Goal: Navigation & Orientation: Understand site structure

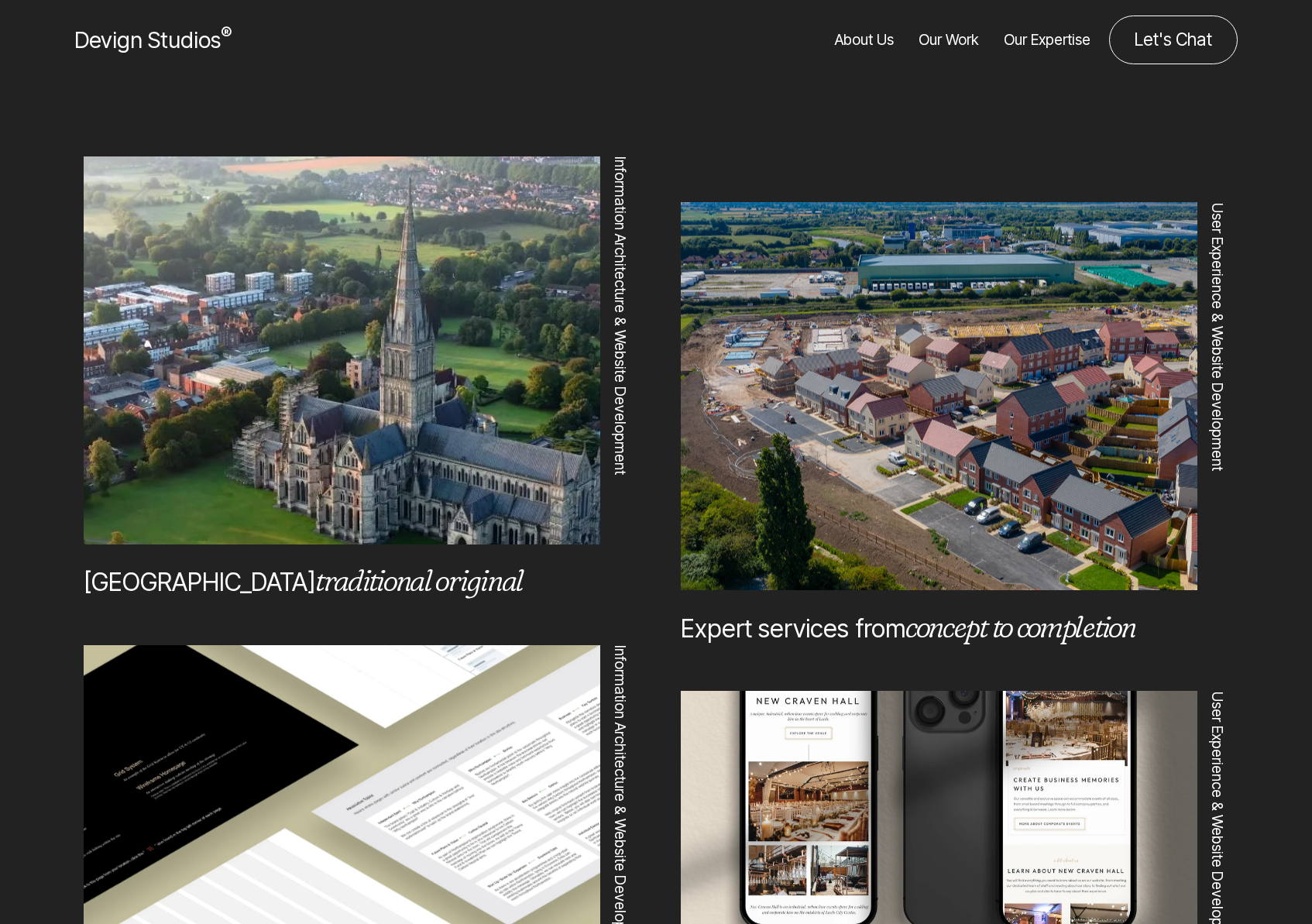
click at [1046, 36] on link "Our Expertise" at bounding box center [1047, 40] width 87 height 49
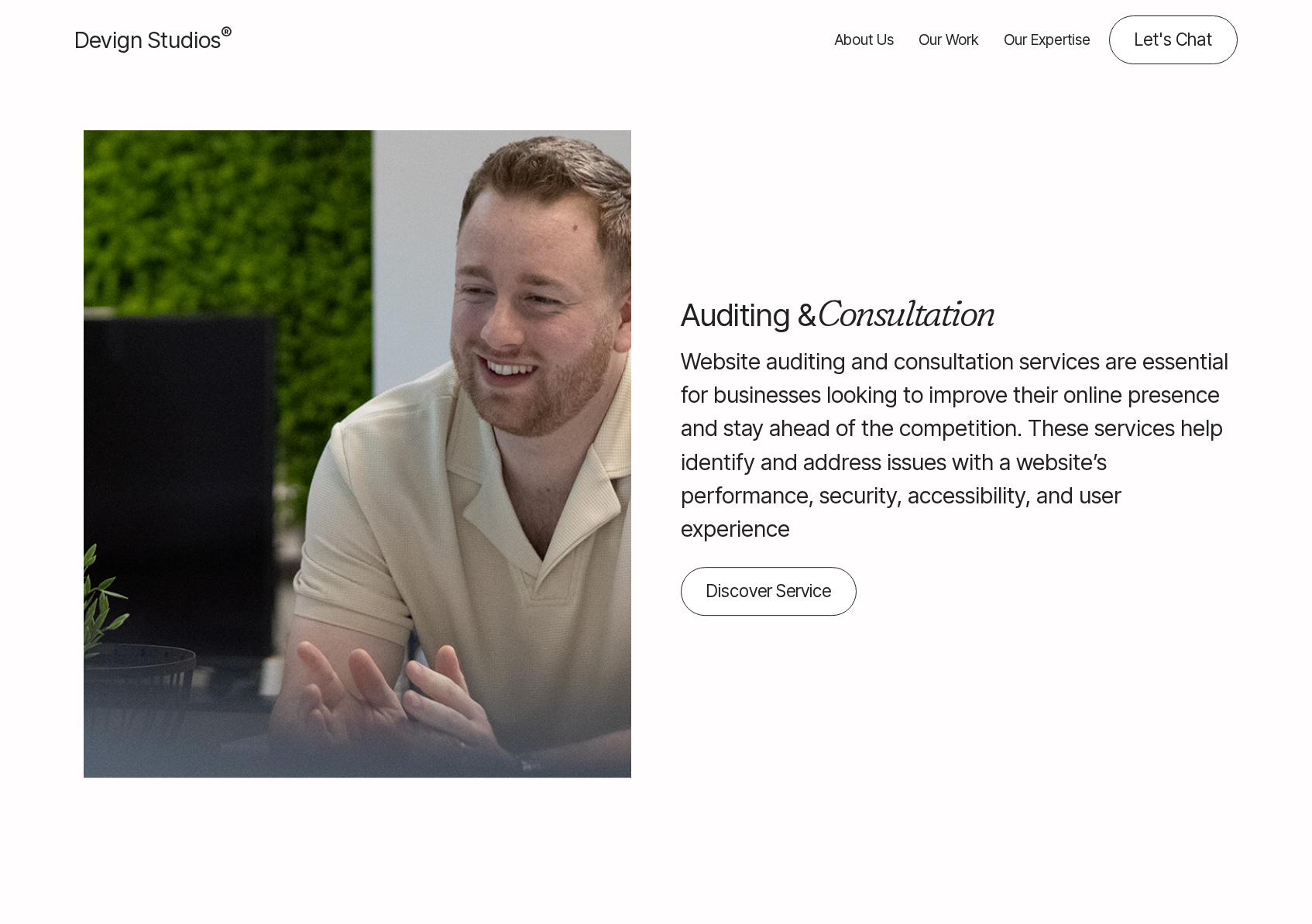
click at [1045, 44] on link "Our Expertise" at bounding box center [1047, 40] width 87 height 49
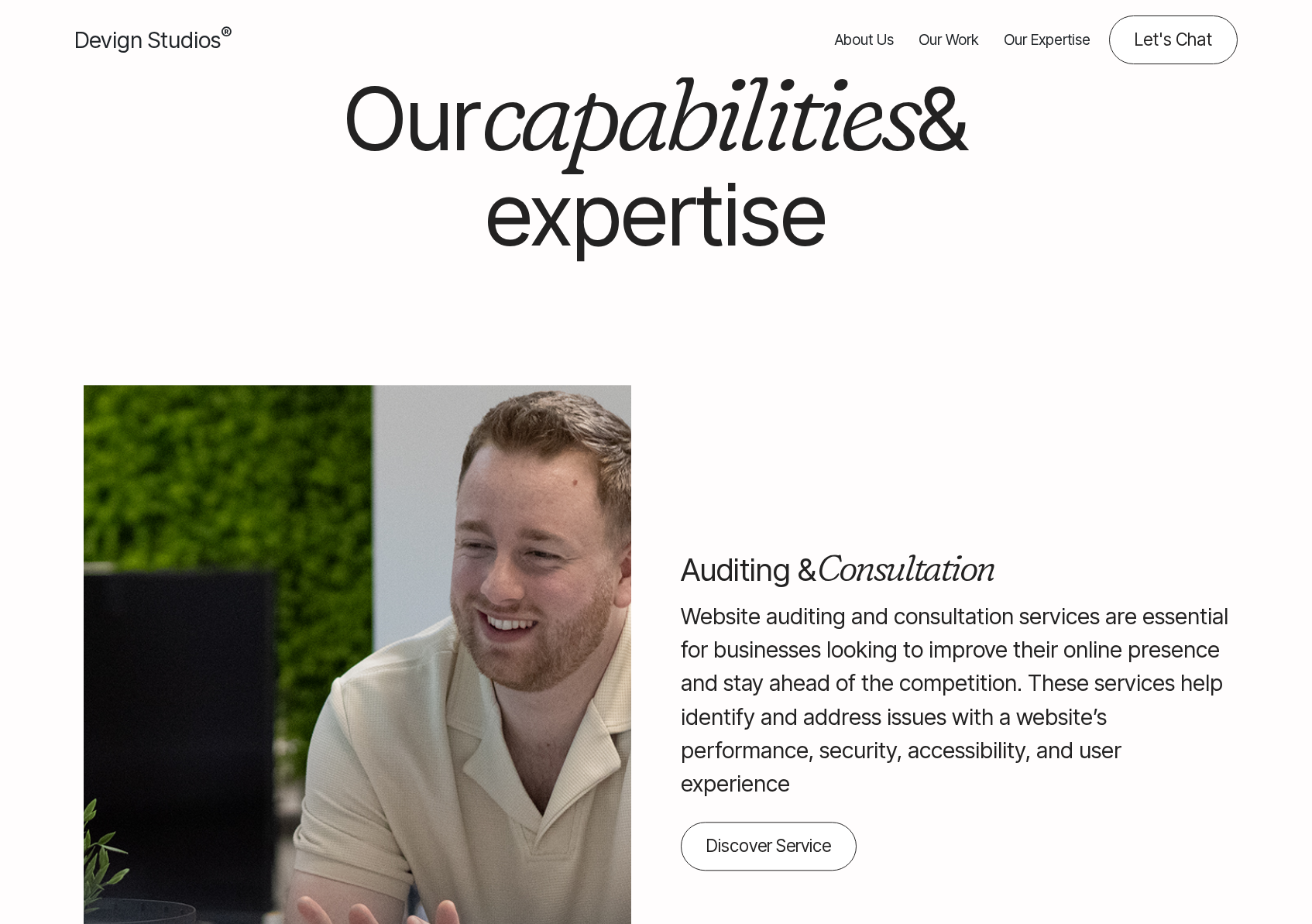
click at [964, 39] on link "Our Work" at bounding box center [948, 40] width 60 height 49
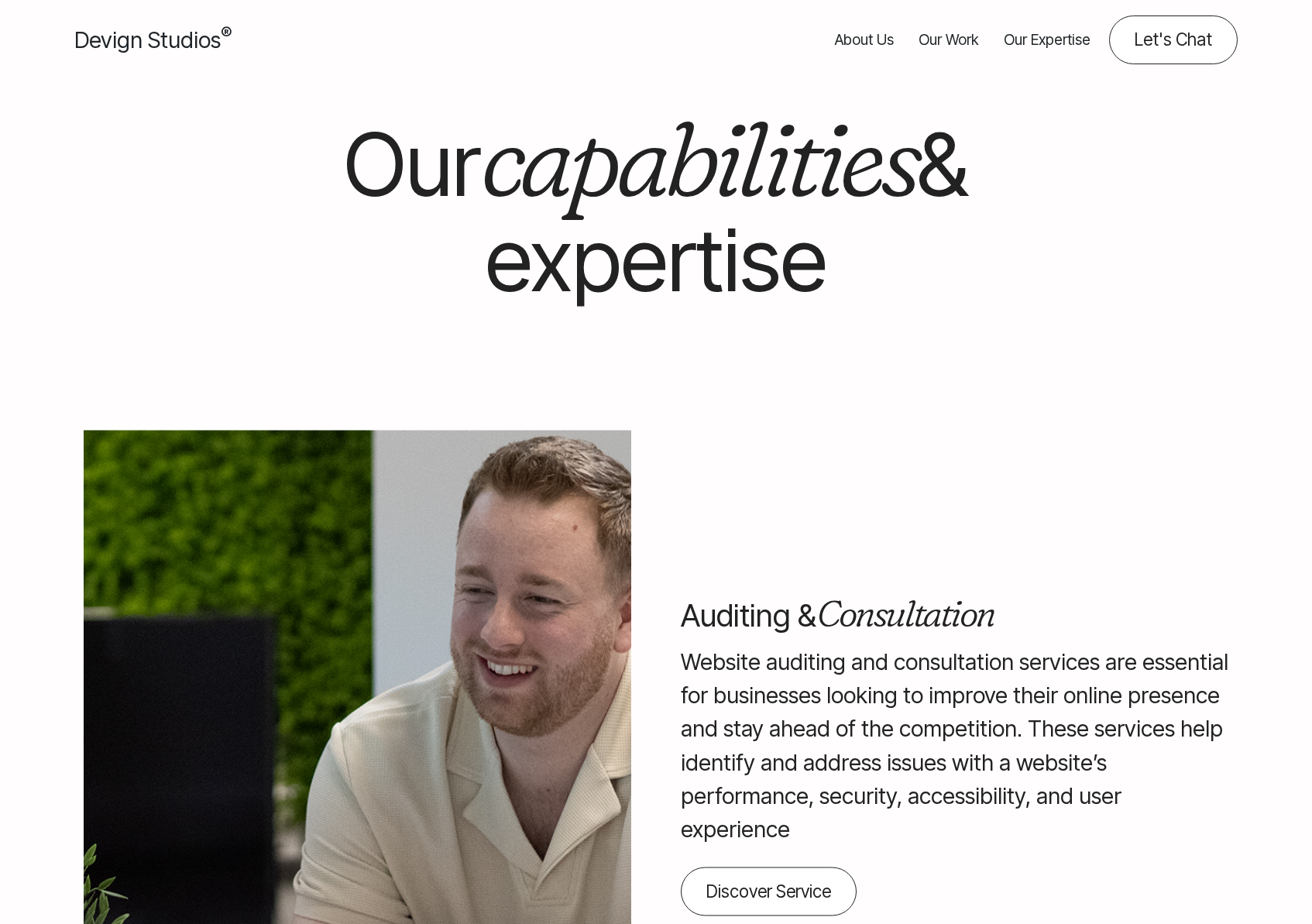
click at [955, 42] on link "Our Work" at bounding box center [948, 40] width 60 height 49
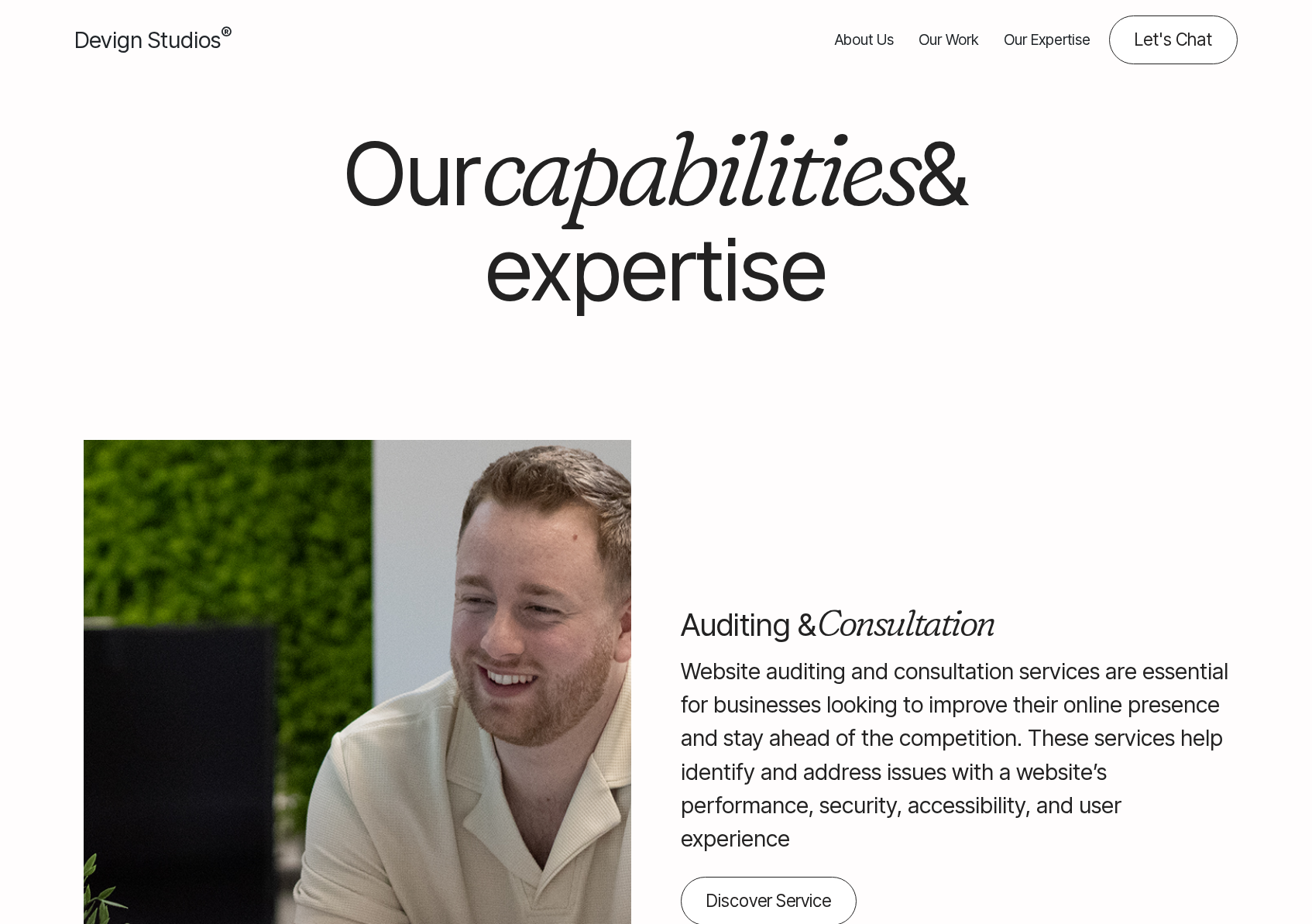
click at [943, 43] on link "Our Work" at bounding box center [948, 40] width 60 height 49
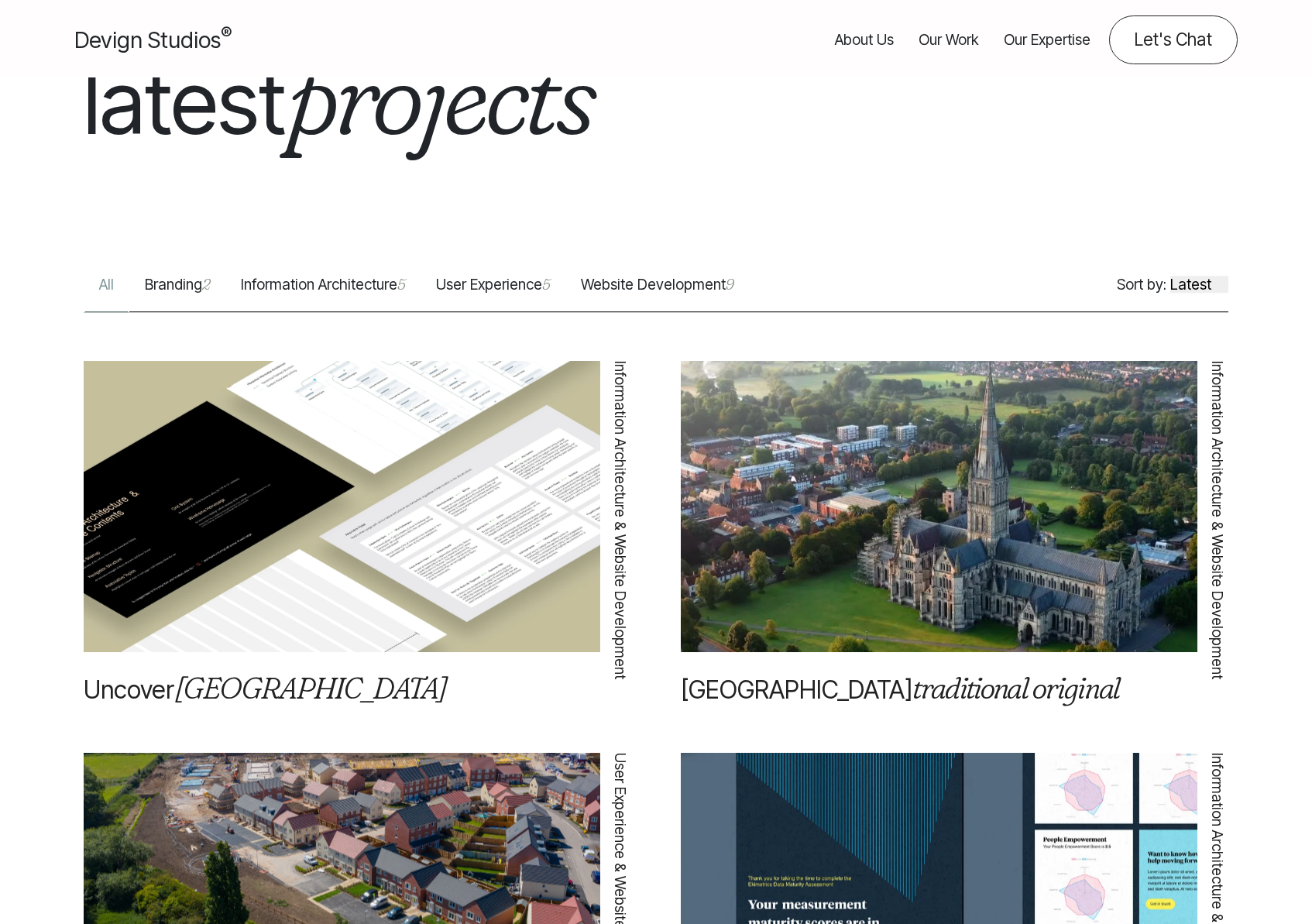
scroll to position [570, 0]
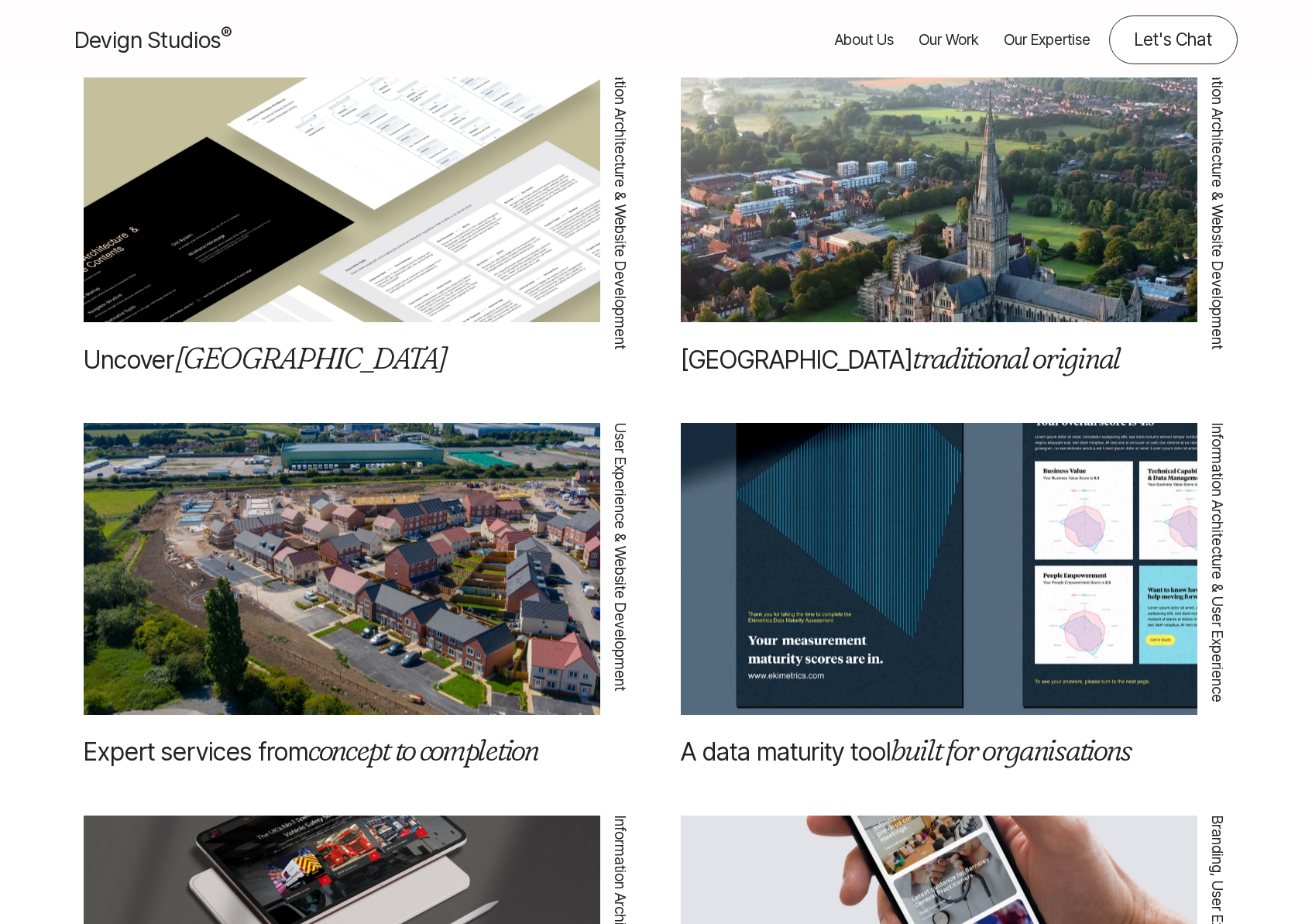
click at [314, 627] on img at bounding box center [342, 546] width 517 height 407
click at [332, 755] on em "concept to completion" at bounding box center [423, 750] width 230 height 37
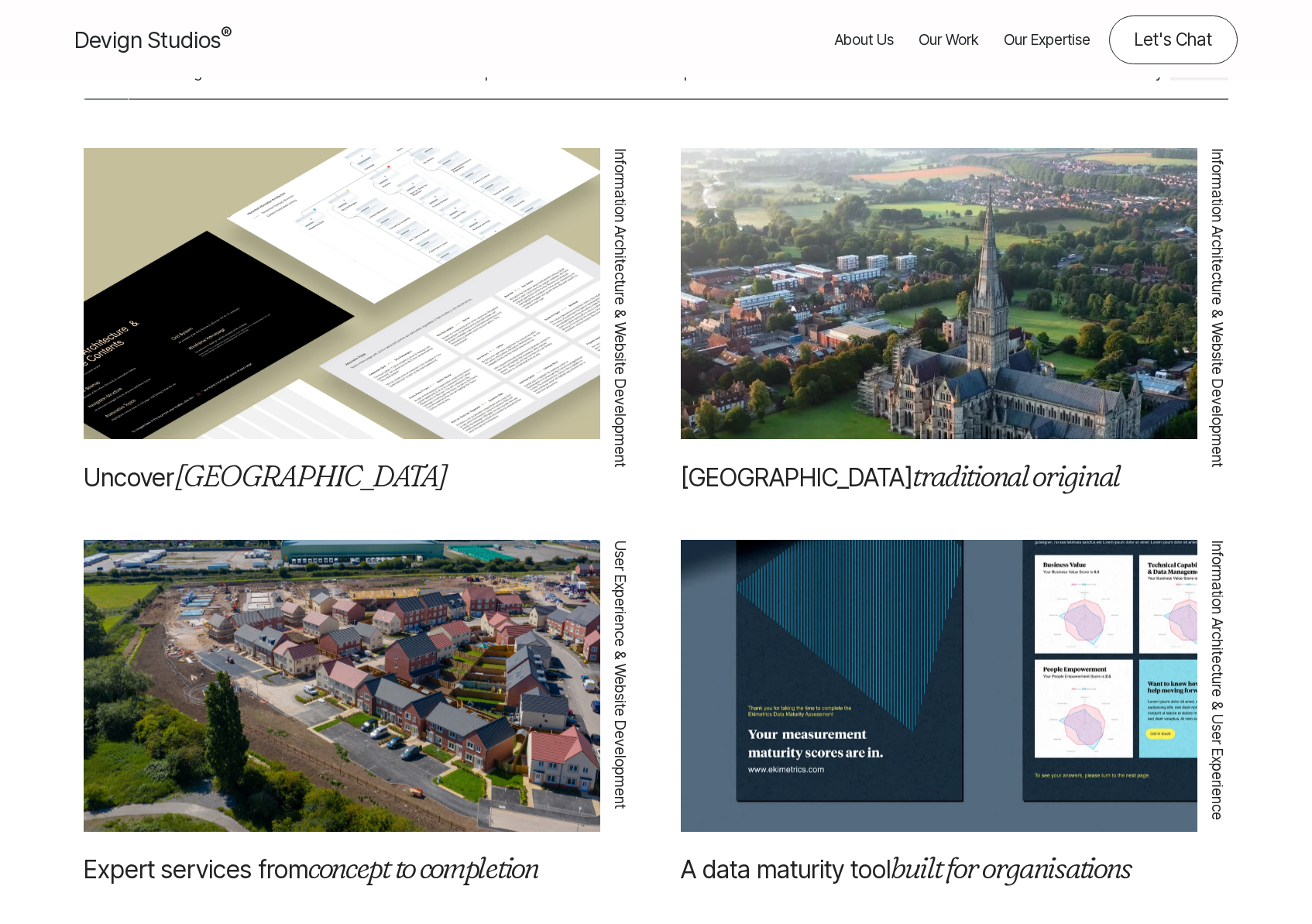
scroll to position [0, 0]
